Goal: Information Seeking & Learning: Learn about a topic

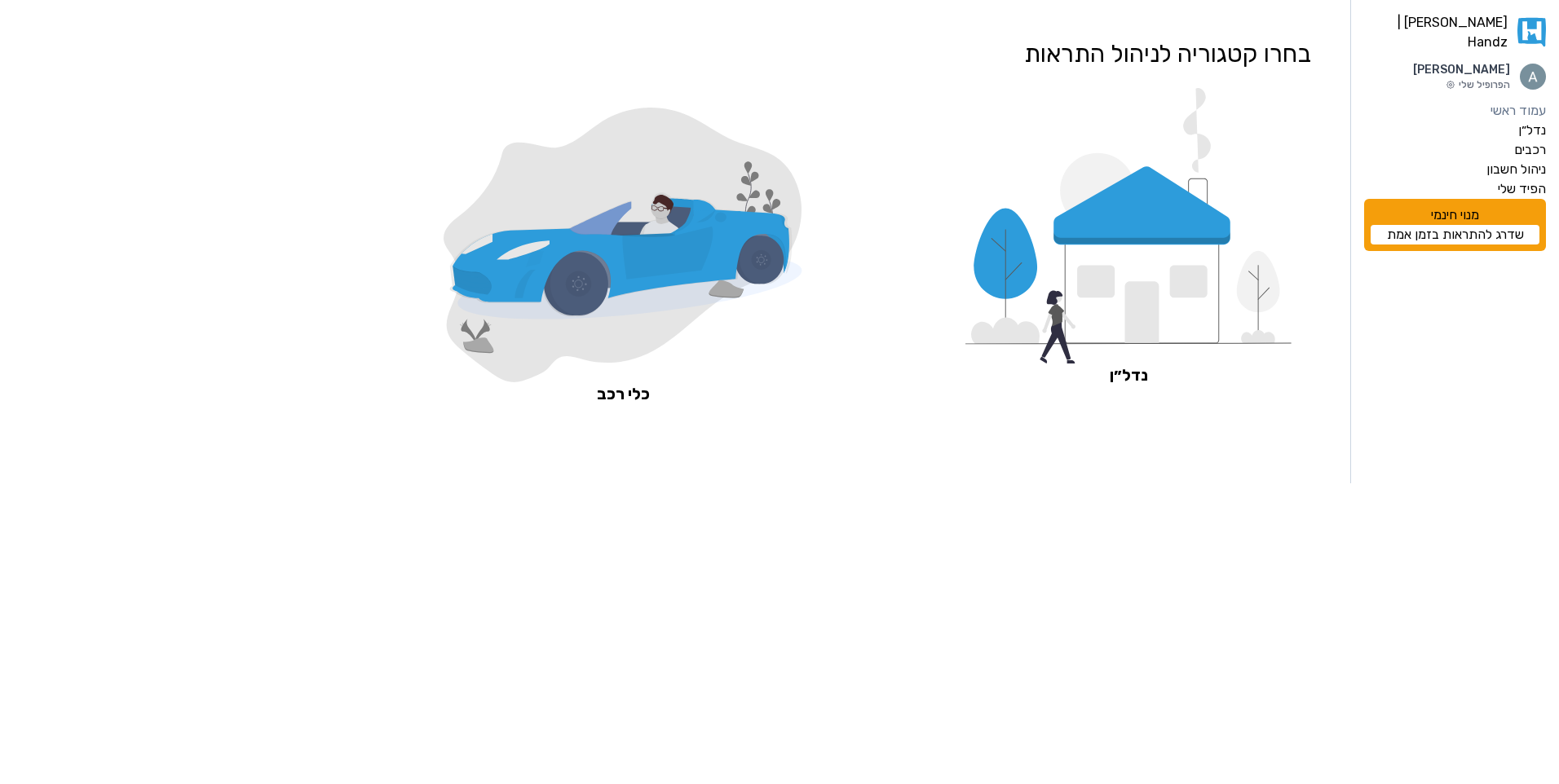
click at [1108, 280] on icon at bounding box center [1095, 281] width 37 height 32
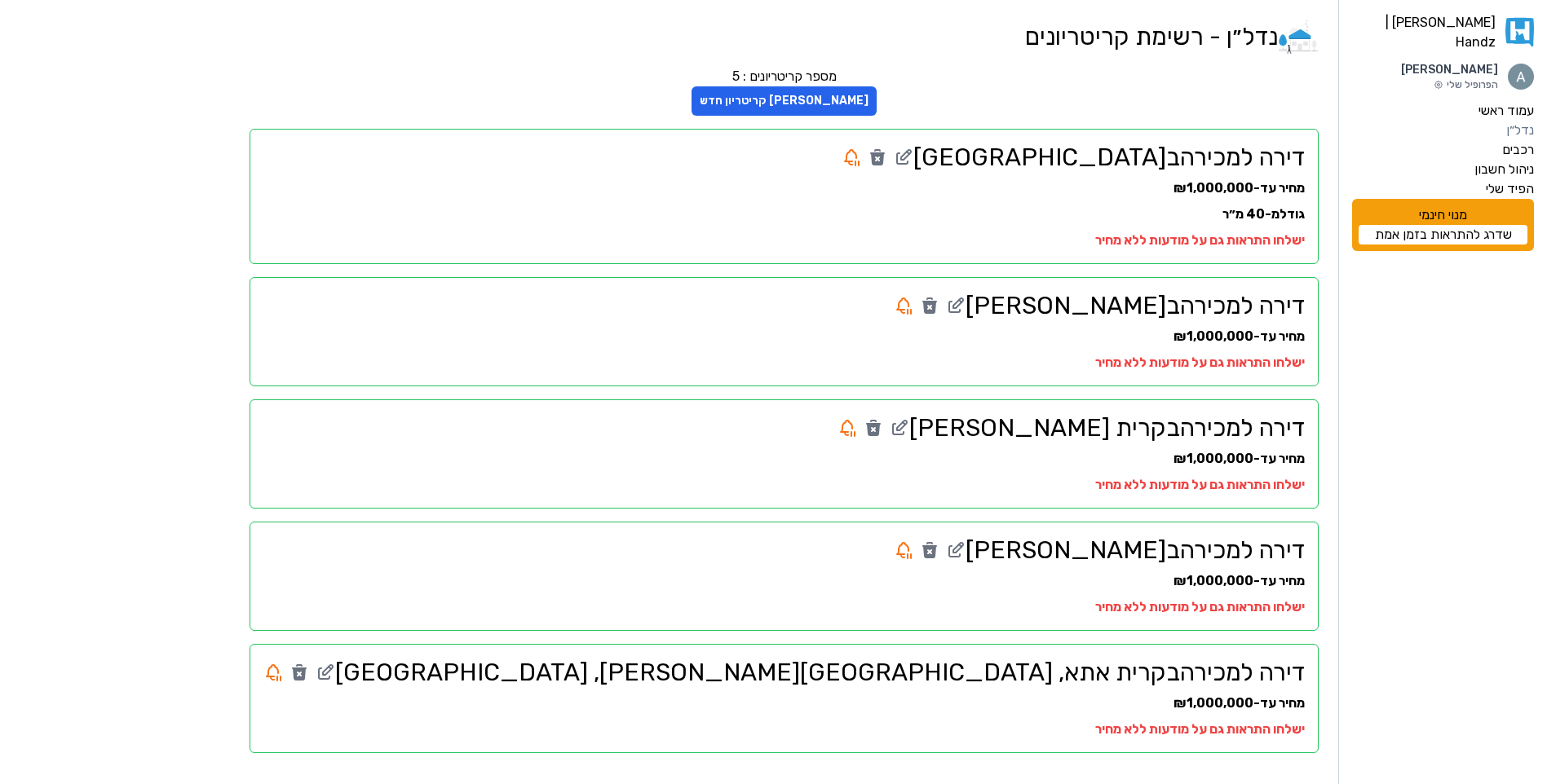
scroll to position [2, 0]
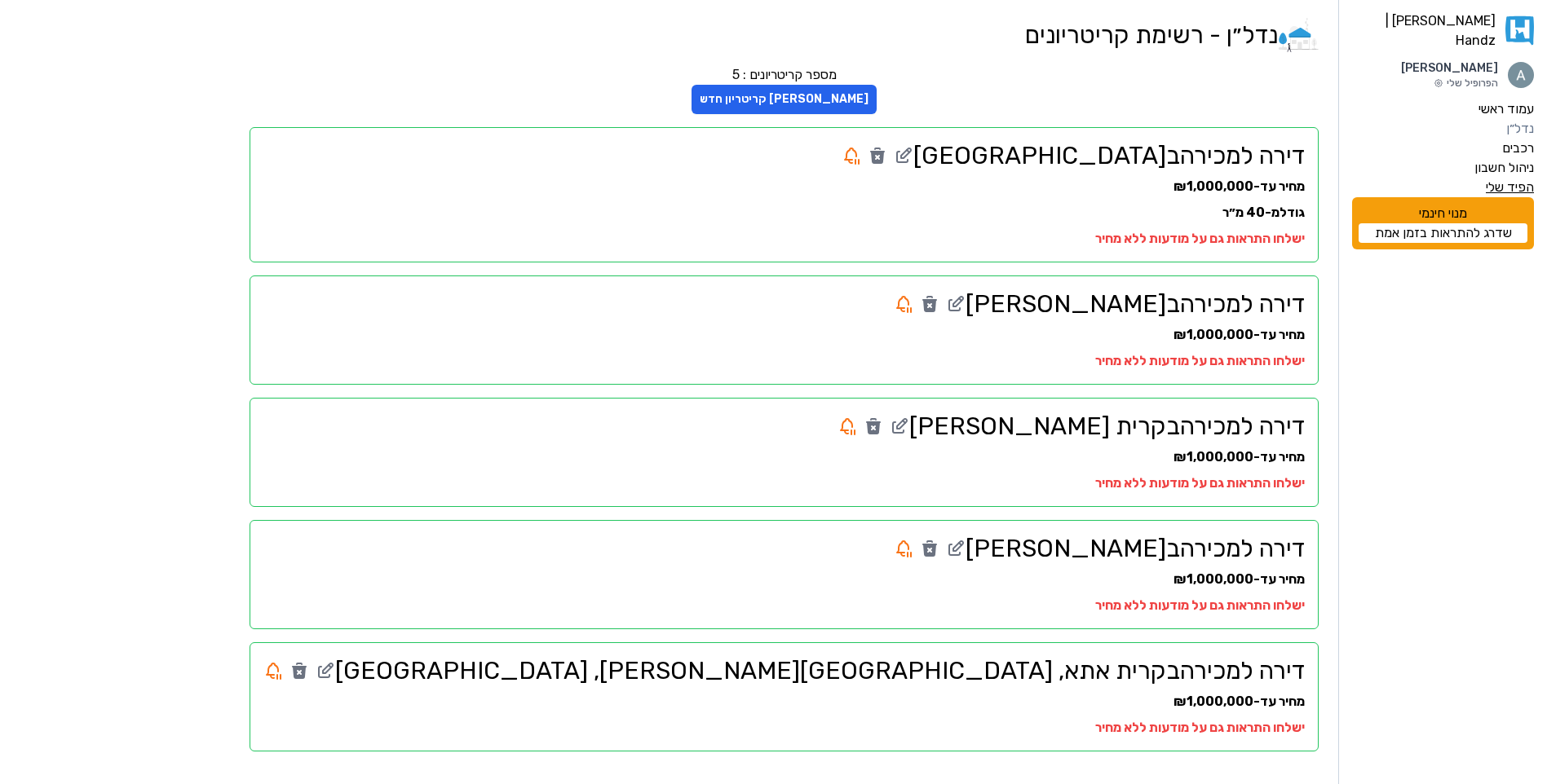
click at [1501, 179] on label "הפיד שלי" at bounding box center [1509, 187] width 48 height 19
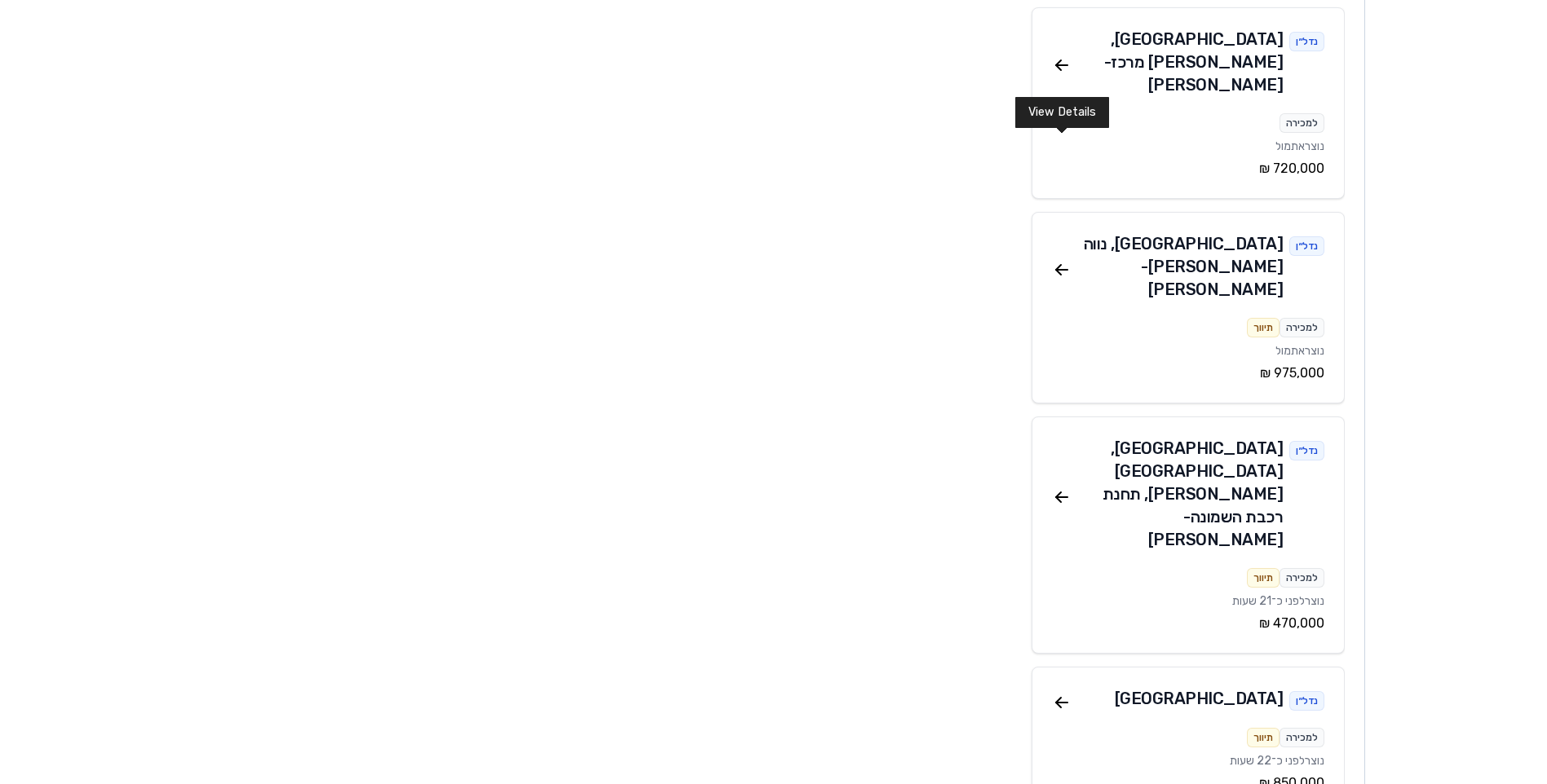
scroll to position [1223, 0]
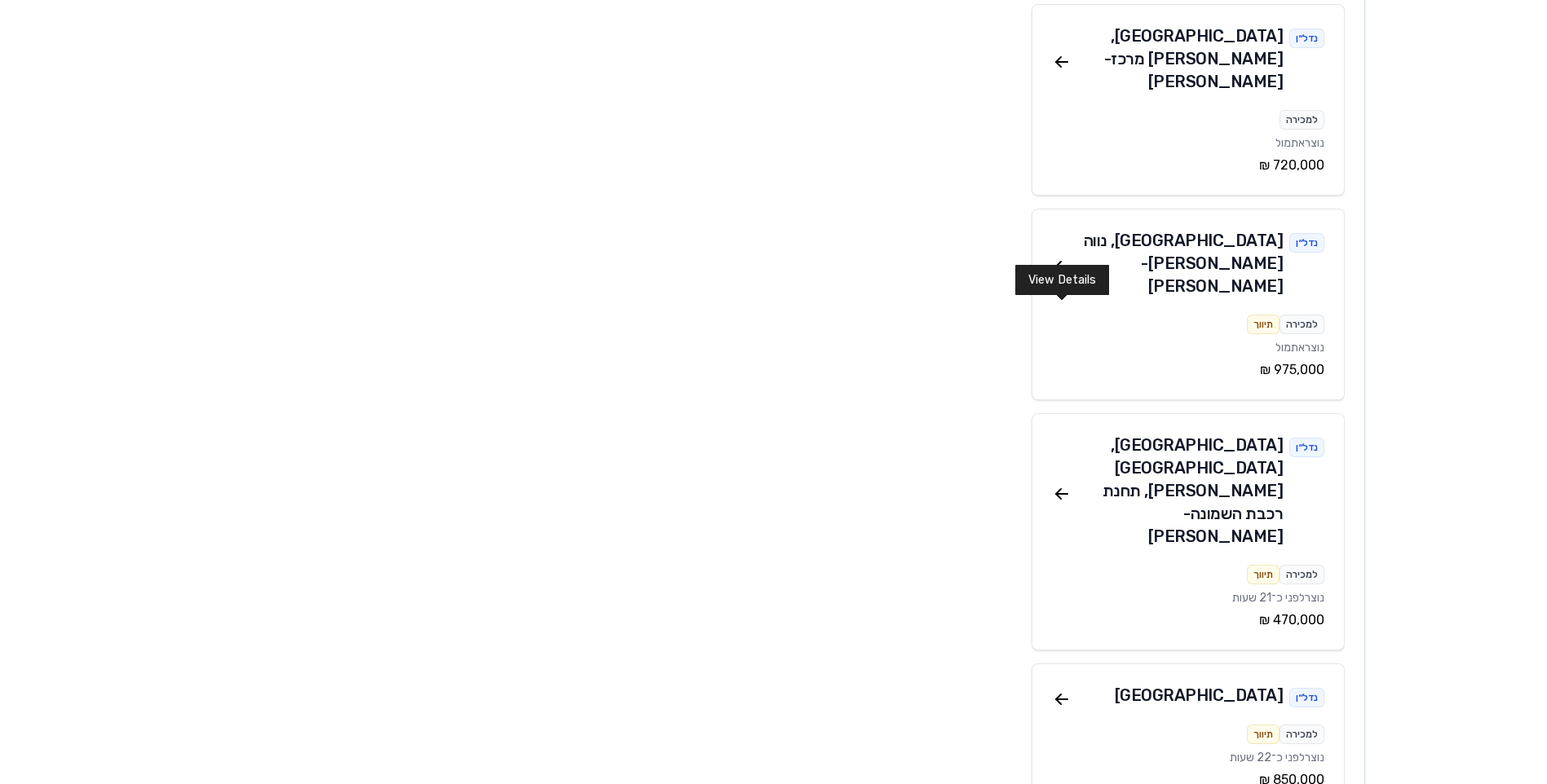
click at [1382, 531] on aside "האנדז | Handz Amitai Fradkin הפרופיל שלי עמוד ראשי נדל״ן רכבים ניהול חשבון הפיד…" at bounding box center [1456, 745] width 183 height 3936
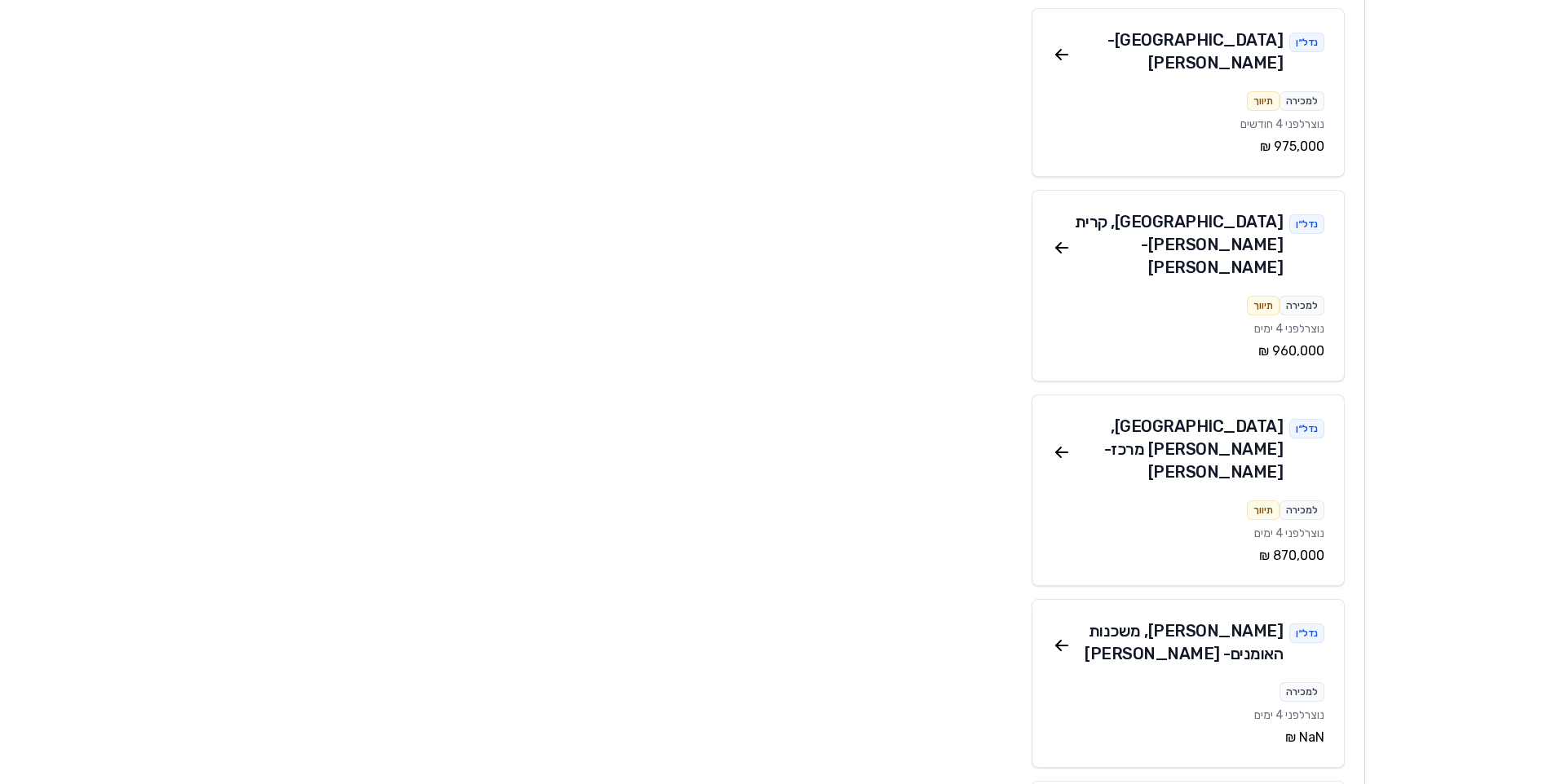
scroll to position [7176, 0]
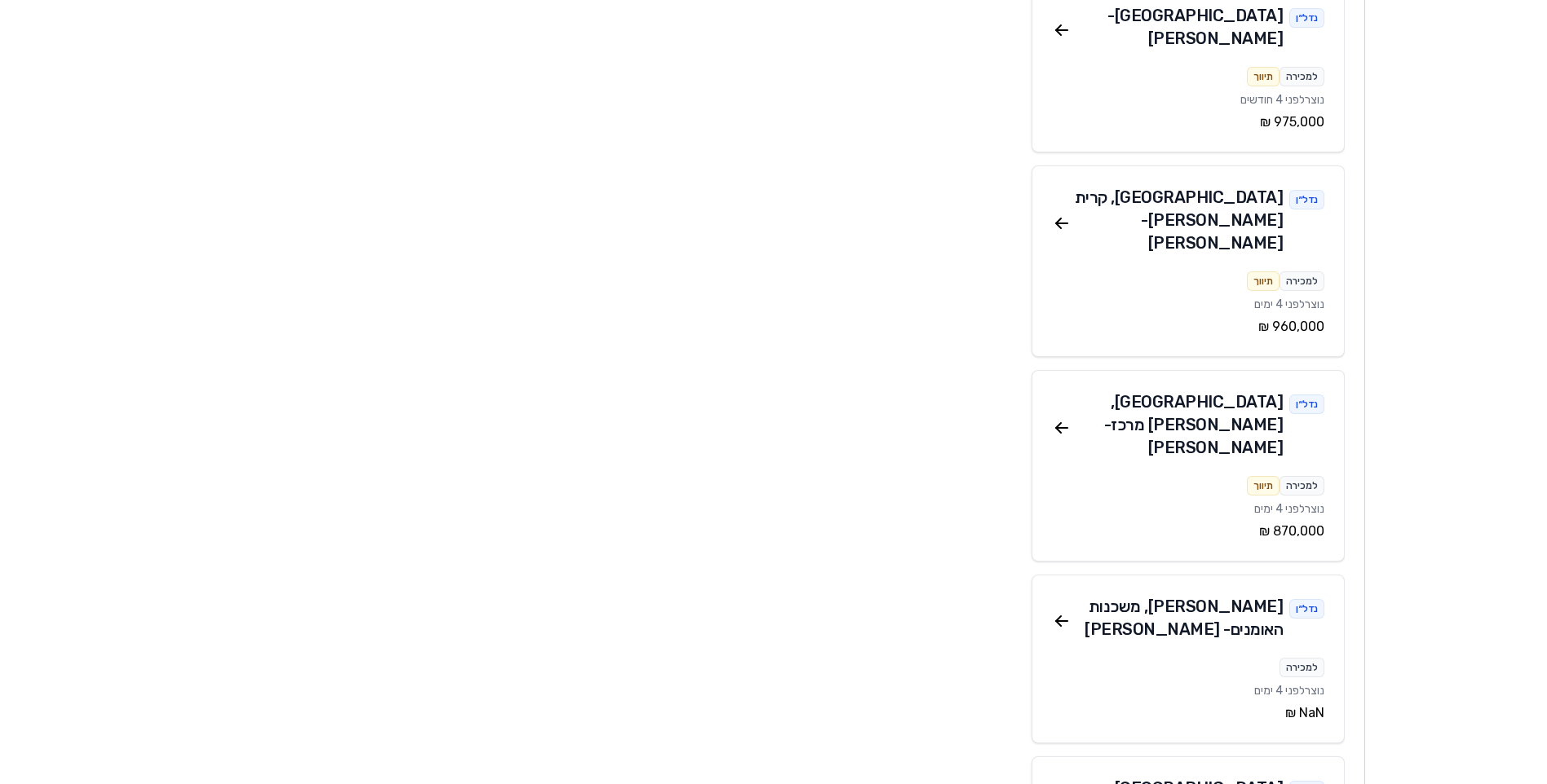
drag, startPoint x: 1056, startPoint y: 368, endPoint x: 1060, endPoint y: 356, distance: 12.6
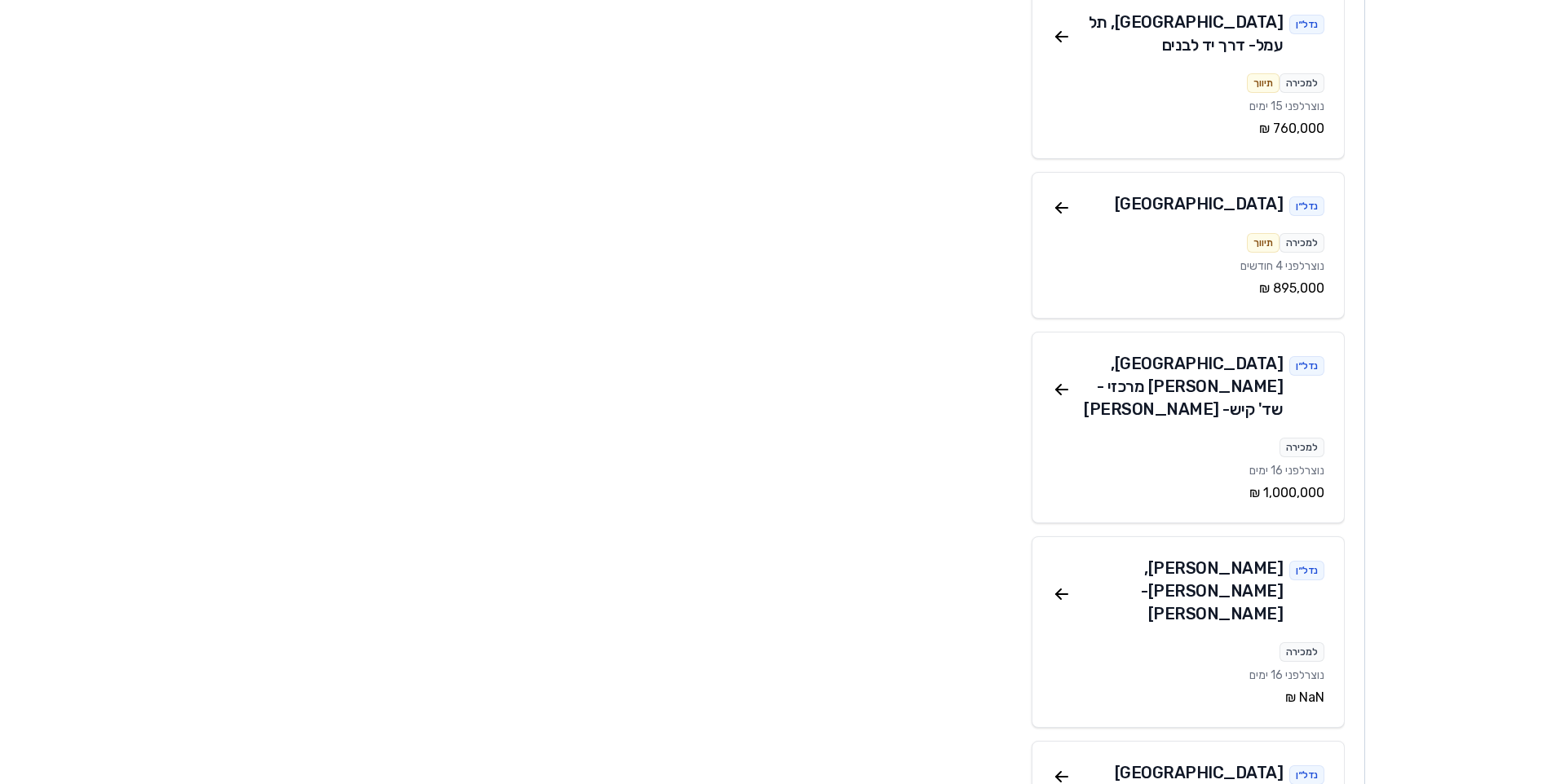
scroll to position [31298, 0]
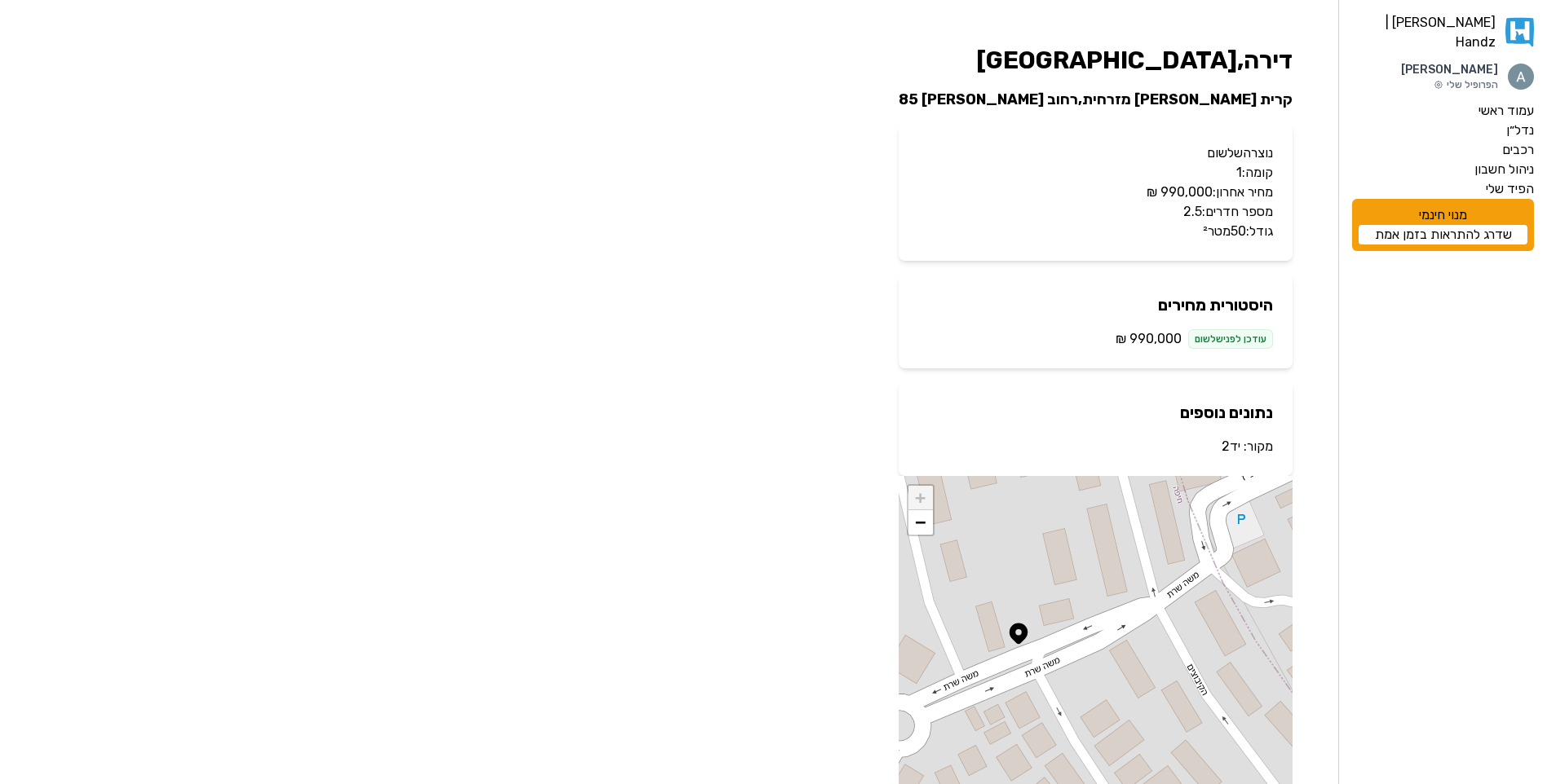
click at [1220, 101] on h2 "קרית [PERSON_NAME] מזרחית , [STREET_ADDRESS][PERSON_NAME]" at bounding box center [1095, 99] width 393 height 23
click at [1220, 101] on h2 "קרית חיים מזרחית , רחוב משה שרת 85" at bounding box center [1095, 99] width 393 height 23
drag, startPoint x: 1220, startPoint y: 101, endPoint x: 1209, endPoint y: 131, distance: 32.0
click at [1209, 131] on div "נוצרה שלשום קומה: 1 מחיר אחרון: ‏990,000 ‏₪ מספר חדרים: 2.5 גודל: 50 מטר²" at bounding box center [1095, 191] width 393 height 137
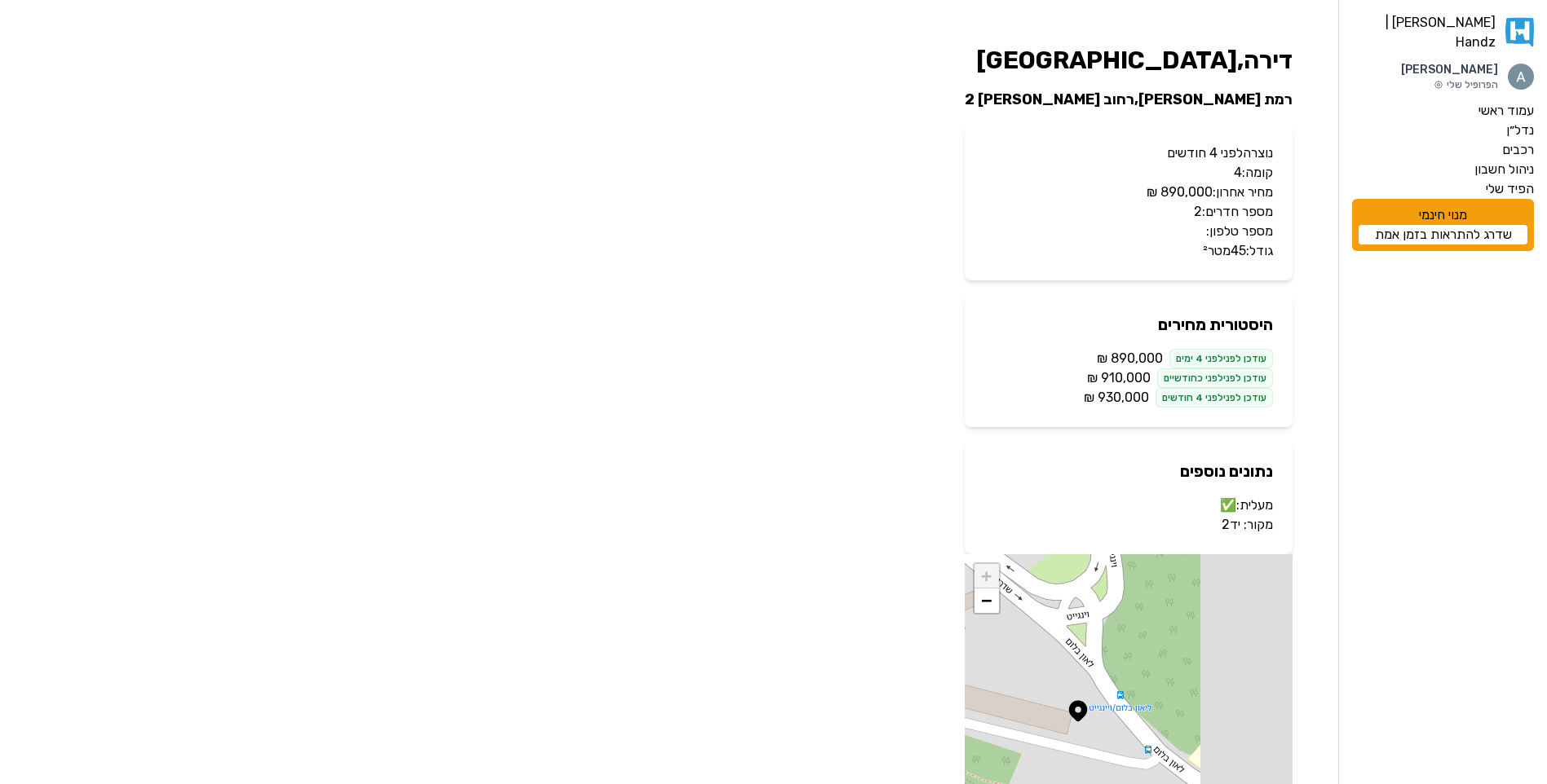
click at [703, 195] on div "[PERSON_NAME] | Handz [PERSON_NAME] הפרופיל שלי עמוד ראשי נדל״ן רכבים ניהול חשב…" at bounding box center [773, 457] width 1547 height 914
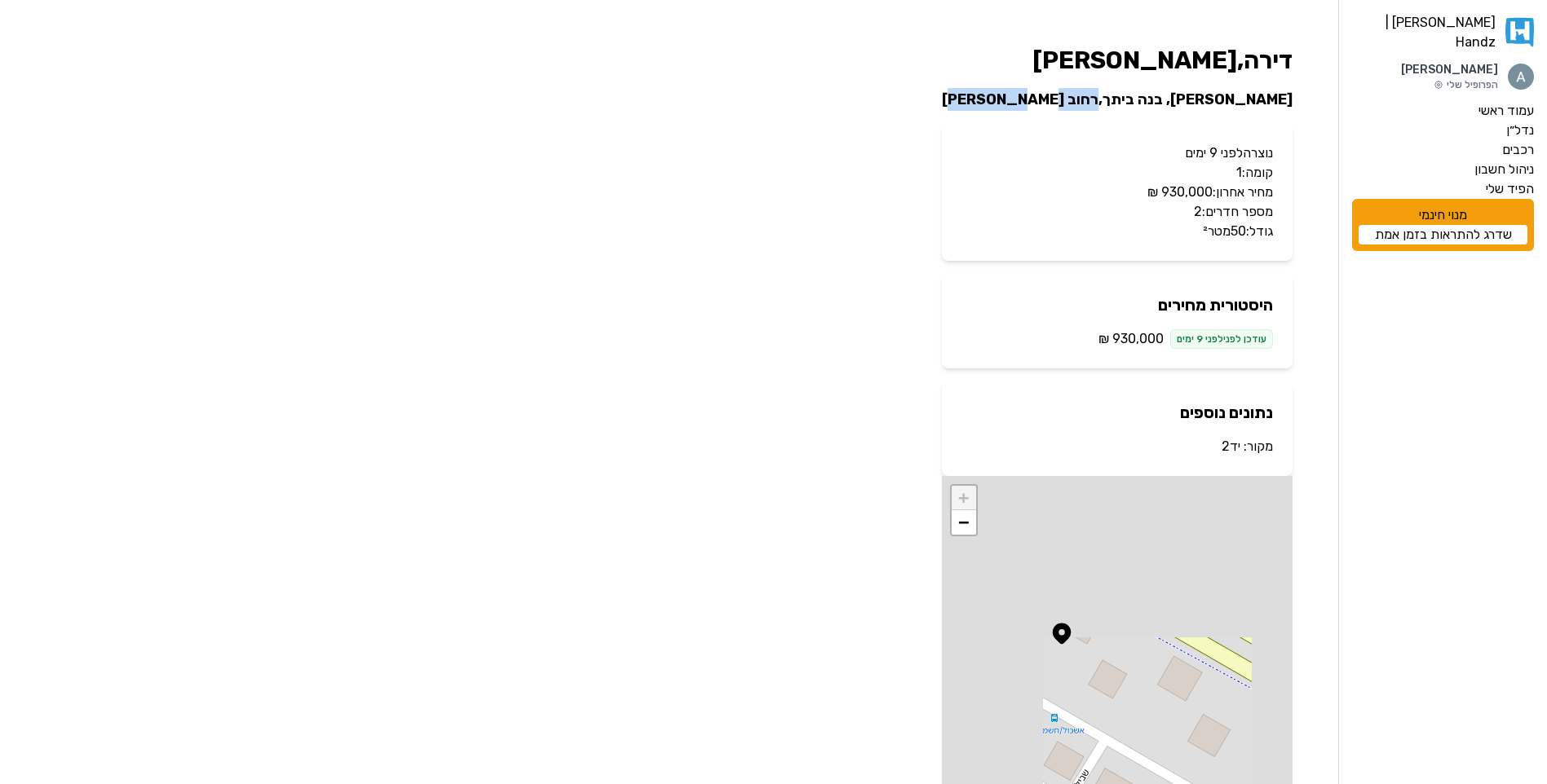
drag, startPoint x: 1056, startPoint y: 97, endPoint x: 1158, endPoint y: 96, distance: 102.0
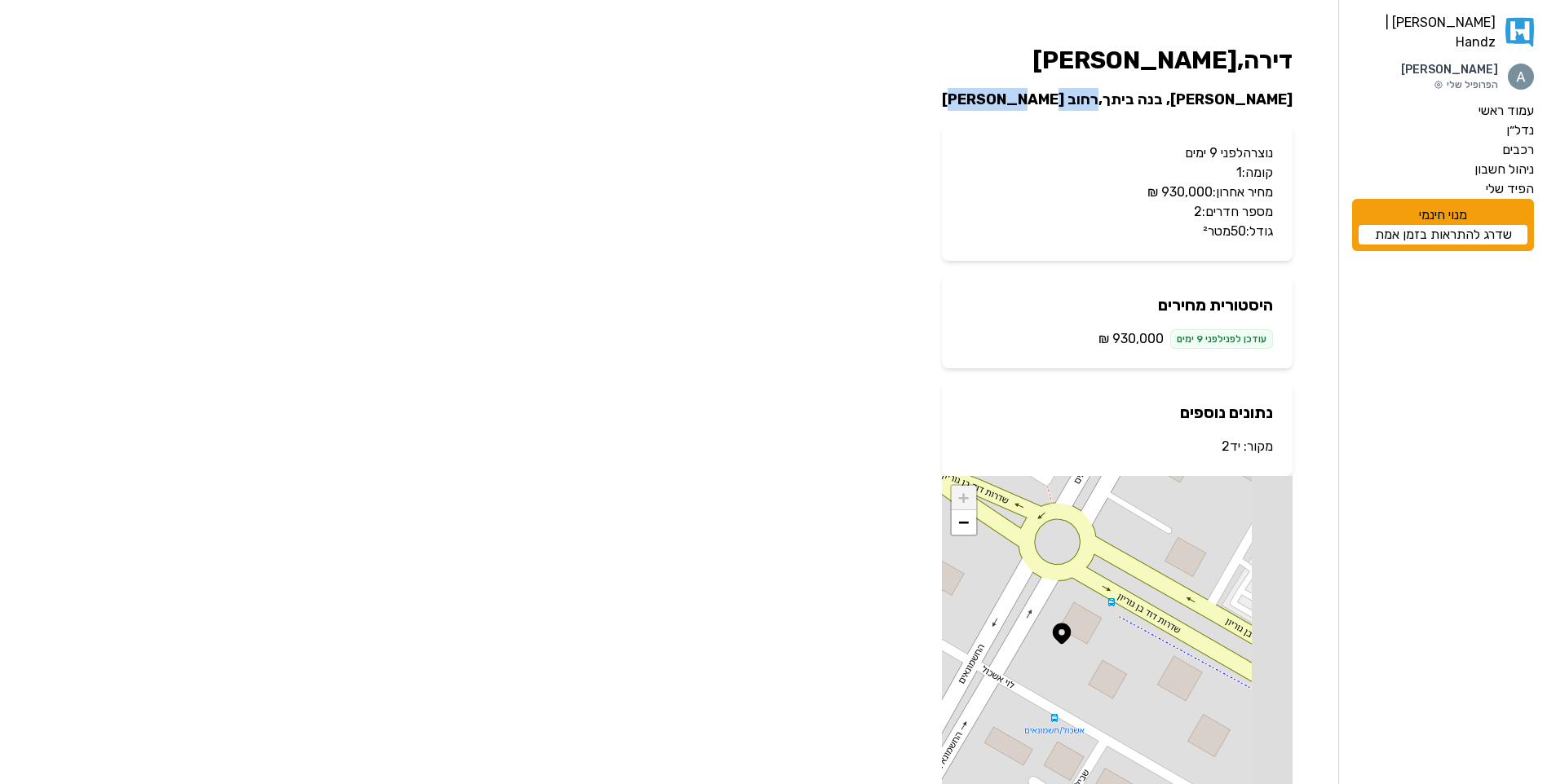
click at [1158, 96] on h2 "לב מוצקין, בנה ביתך , רחוב החשמונאים" at bounding box center [1117, 99] width 351 height 23
copy h2 "רחוב החשמונאים"
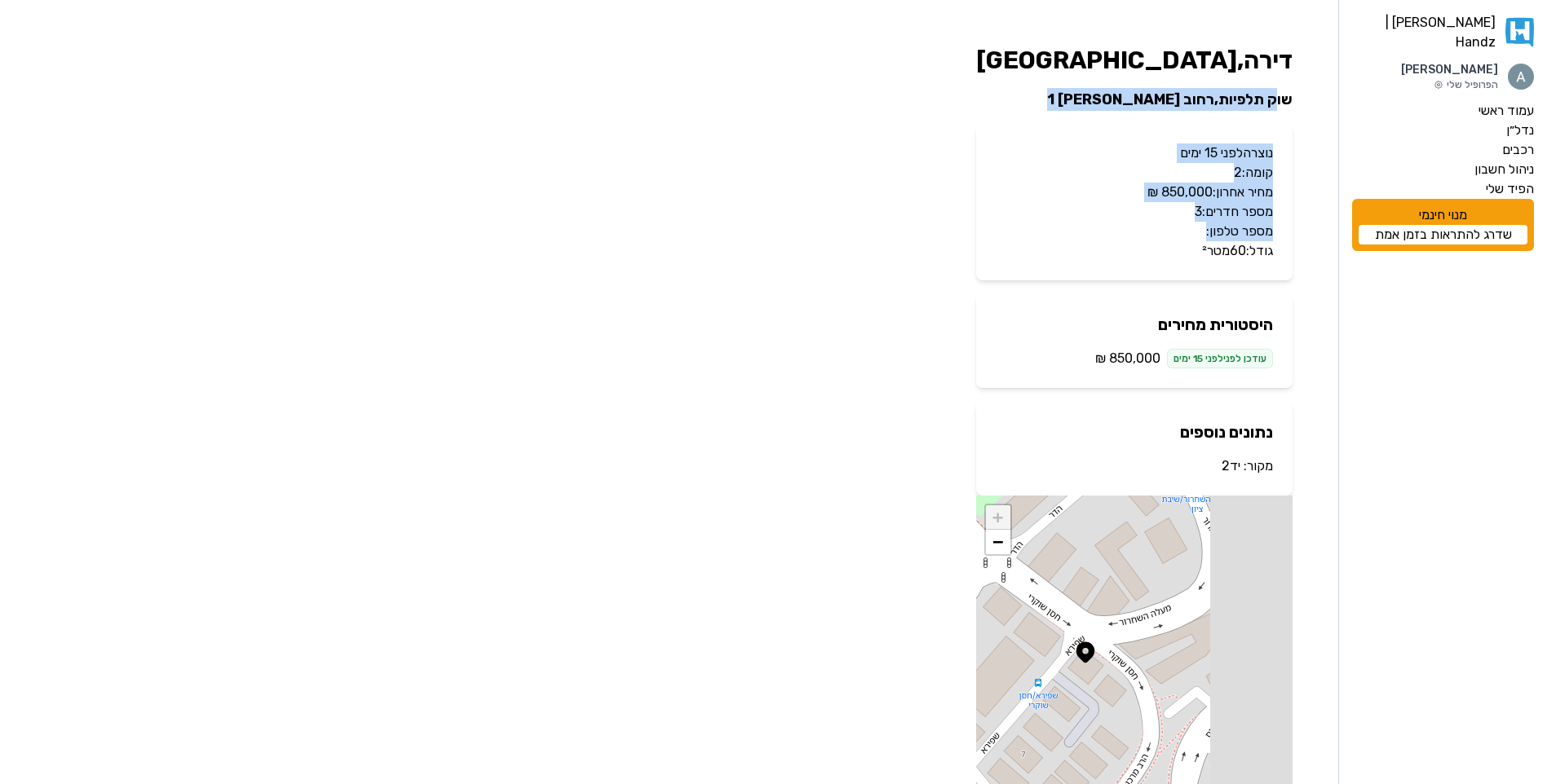
drag, startPoint x: 1167, startPoint y: 236, endPoint x: 1276, endPoint y: 100, distance: 174.3
click at [1276, 100] on div "דירה , חיפה שוק תלפיות , רחוב שפירא 1 נוצרה לפני 15 ימים קומה: 2 מחיר אחרון: ‏8…" at bounding box center [1133, 427] width 342 height 790
click at [1276, 100] on h2 "שוק תלפיות , רחוב שפירא 1" at bounding box center [1133, 99] width 316 height 23
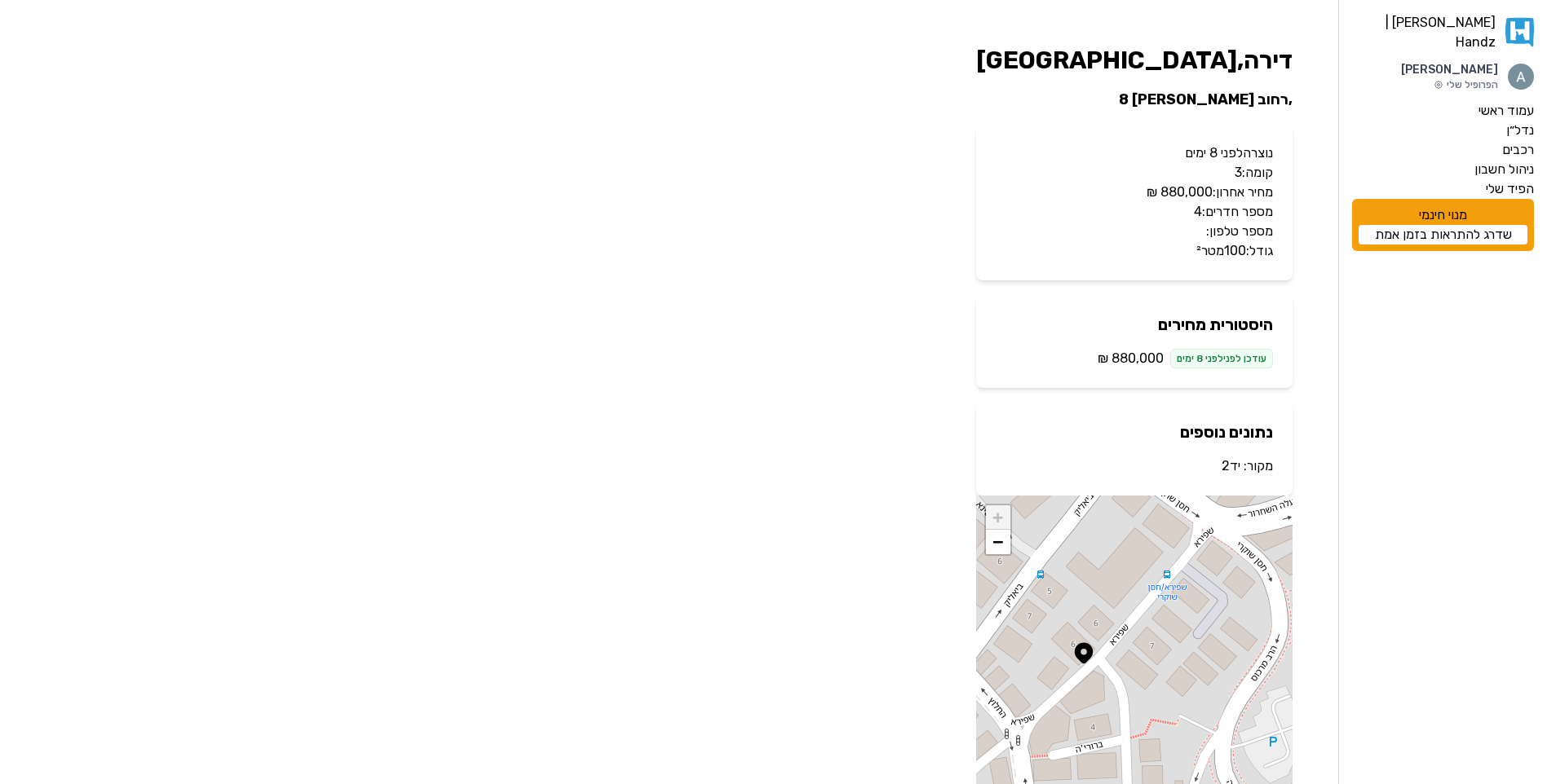
click at [1229, 97] on h2 ", רחוב שפירא 8" at bounding box center [1133, 99] width 316 height 23
copy h2 ", רחוב שפירא 8"
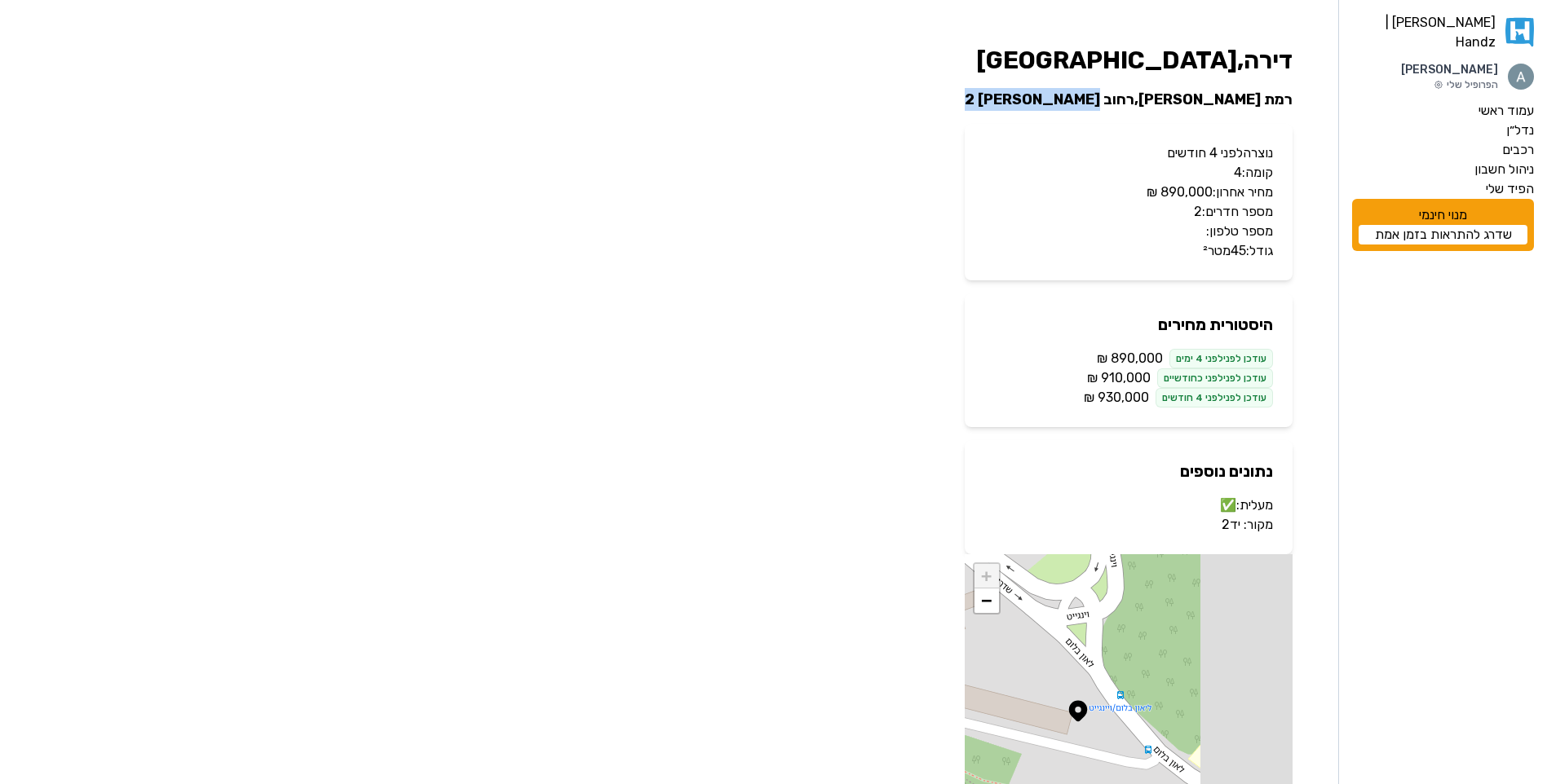
drag, startPoint x: 1120, startPoint y: 95, endPoint x: 1194, endPoint y: 90, distance: 74.2
click at [1194, 90] on h2 "רמת [PERSON_NAME] , [GEOGRAPHIC_DATA][PERSON_NAME]" at bounding box center [1128, 99] width 328 height 23
copy h2 "[PERSON_NAME] 2"
